Goal: Entertainment & Leisure: Consume media (video, audio)

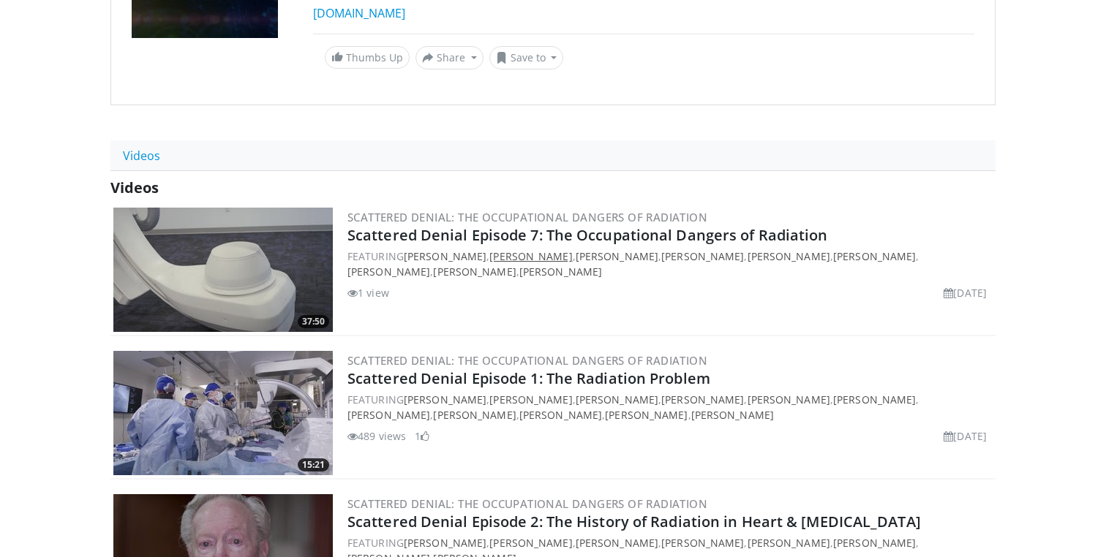
scroll to position [290, 0]
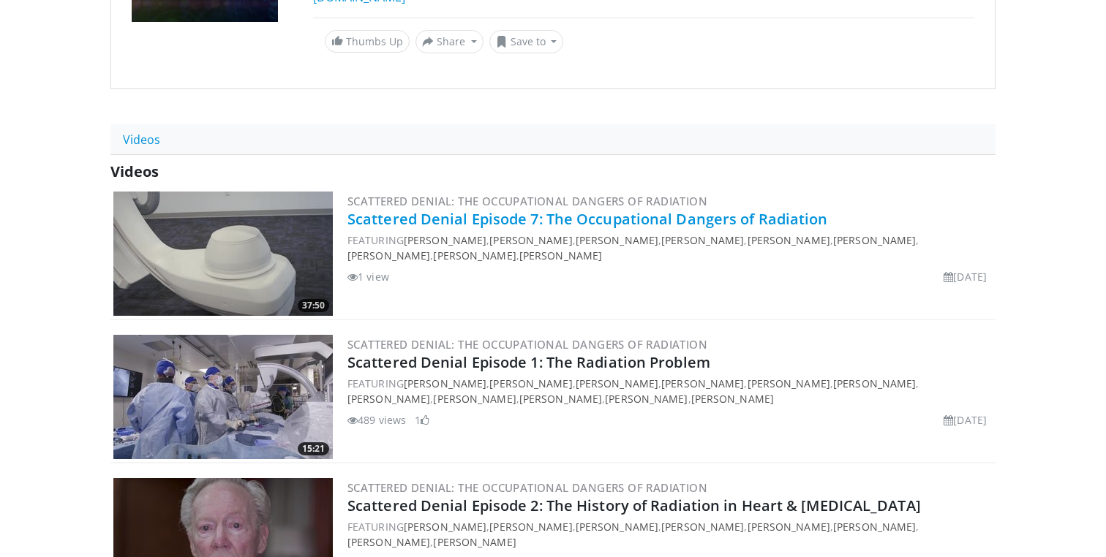
click at [394, 218] on link "Scattered Denial Episode 7: The Occupational Dangers of Radiation" at bounding box center [588, 219] width 481 height 20
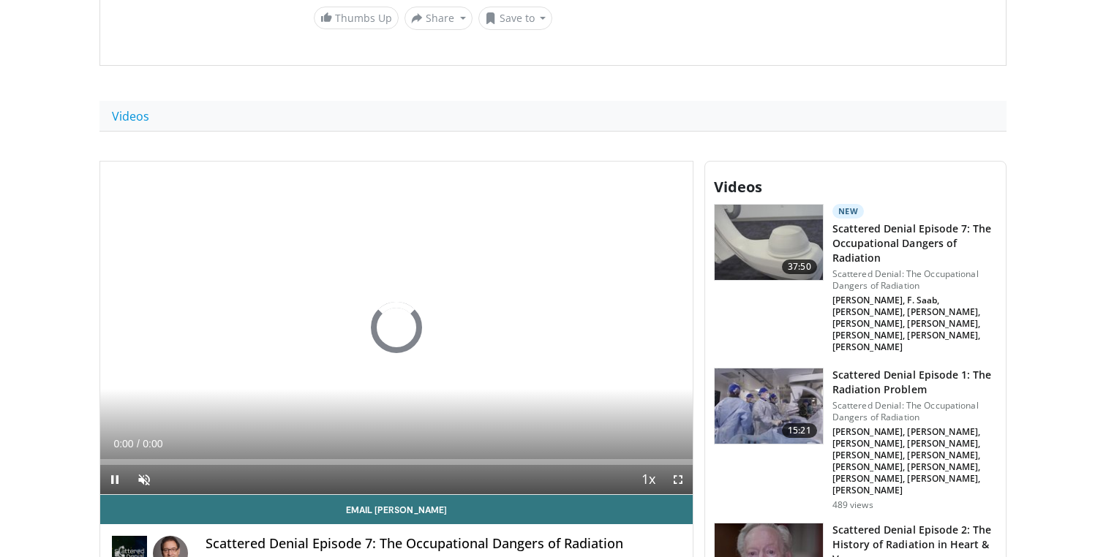
scroll to position [343, 0]
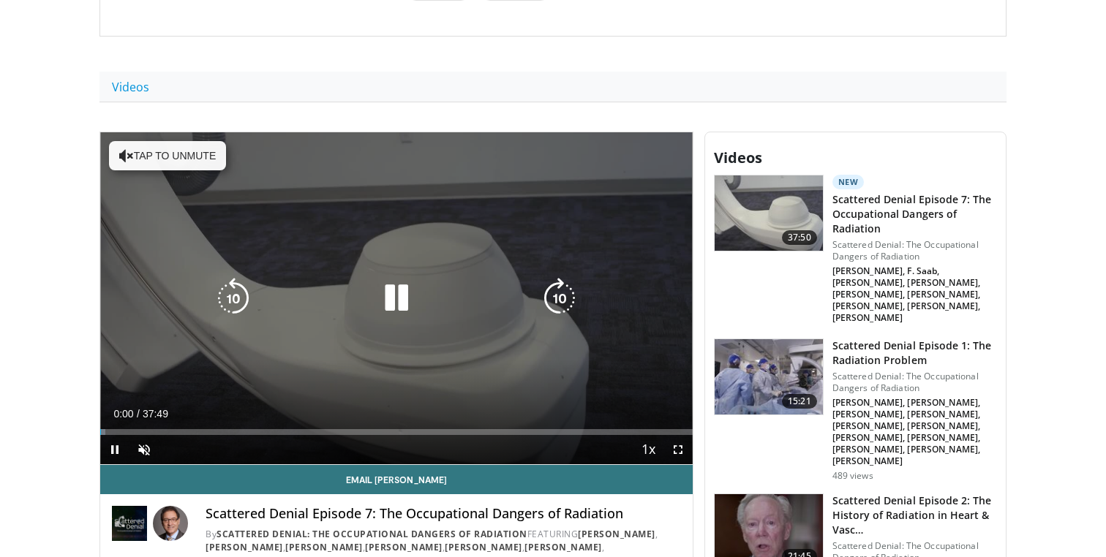
click at [395, 291] on icon "Video Player" at bounding box center [396, 298] width 41 height 41
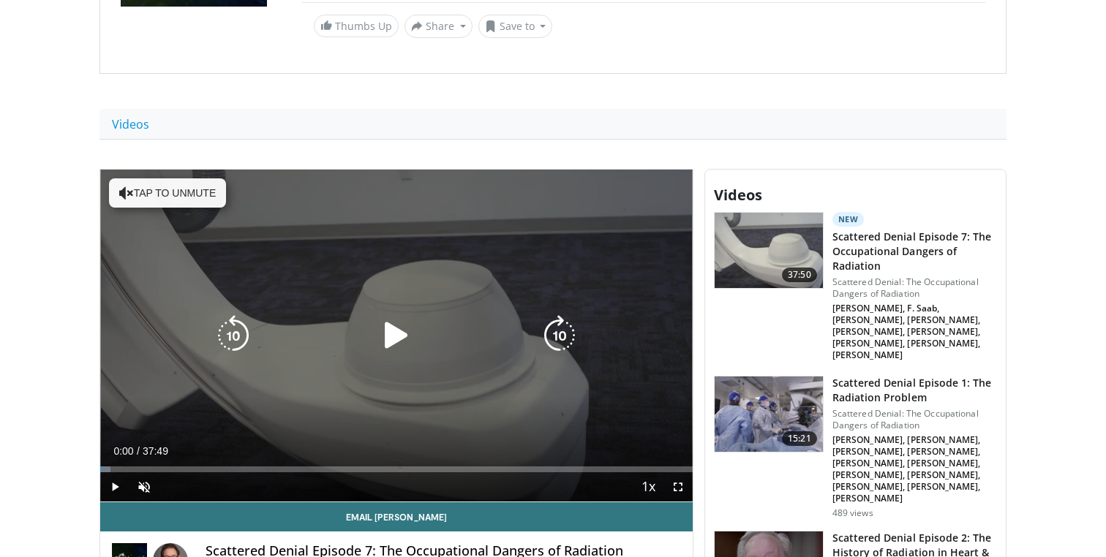
scroll to position [224, 0]
